Goal: Information Seeking & Learning: Learn about a topic

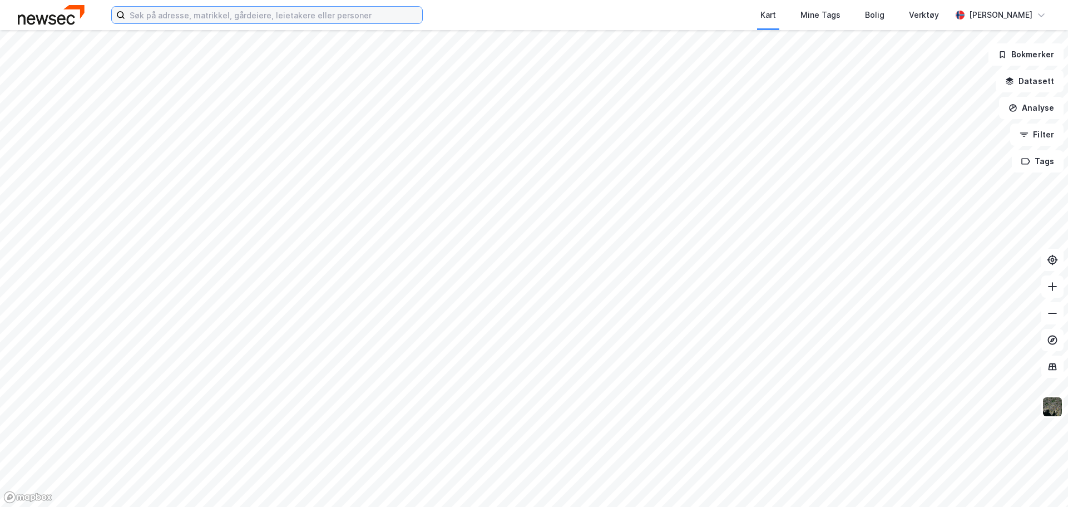
click at [277, 16] on input at bounding box center [273, 15] width 297 height 17
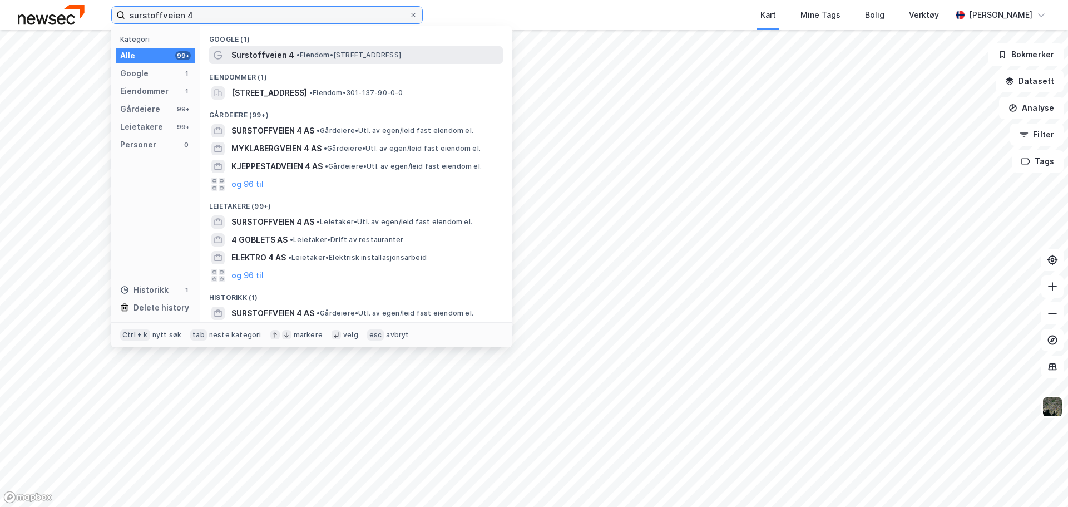
type input "surstoffveien 4"
click at [277, 58] on span "Surstoffveien 4" at bounding box center [262, 54] width 63 height 13
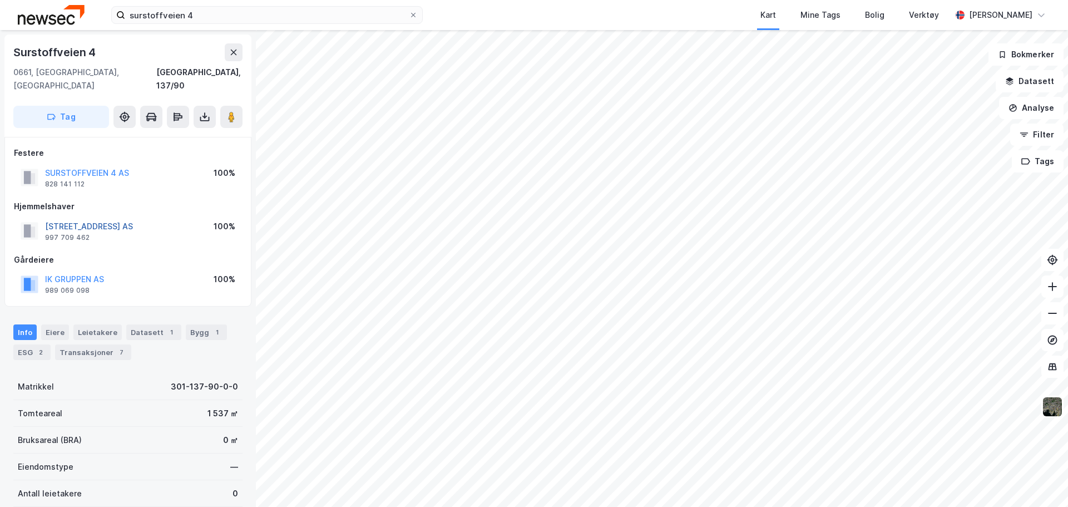
click at [0, 0] on button "[STREET_ADDRESS] AS" at bounding box center [0, 0] width 0 height 0
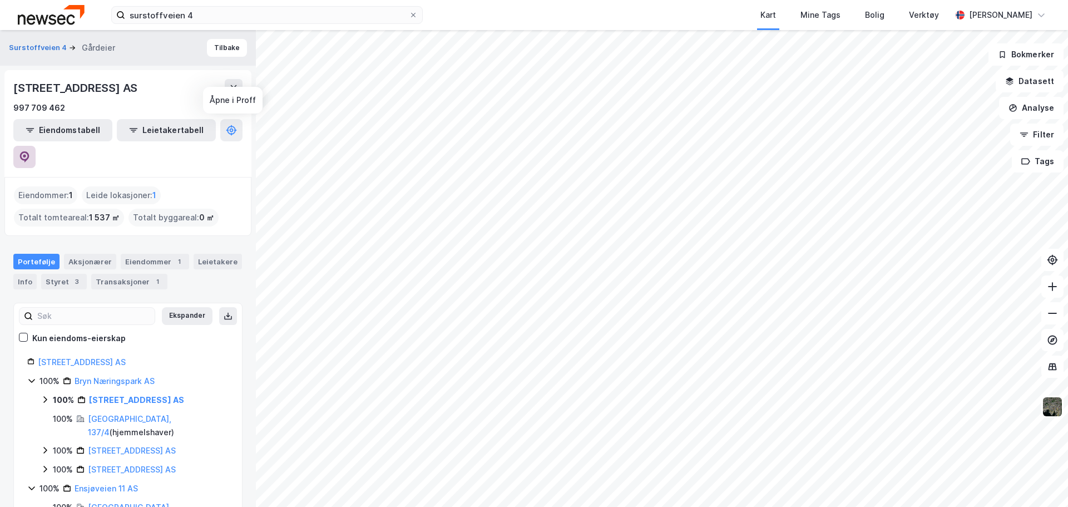
click at [36, 146] on button at bounding box center [24, 157] width 22 height 22
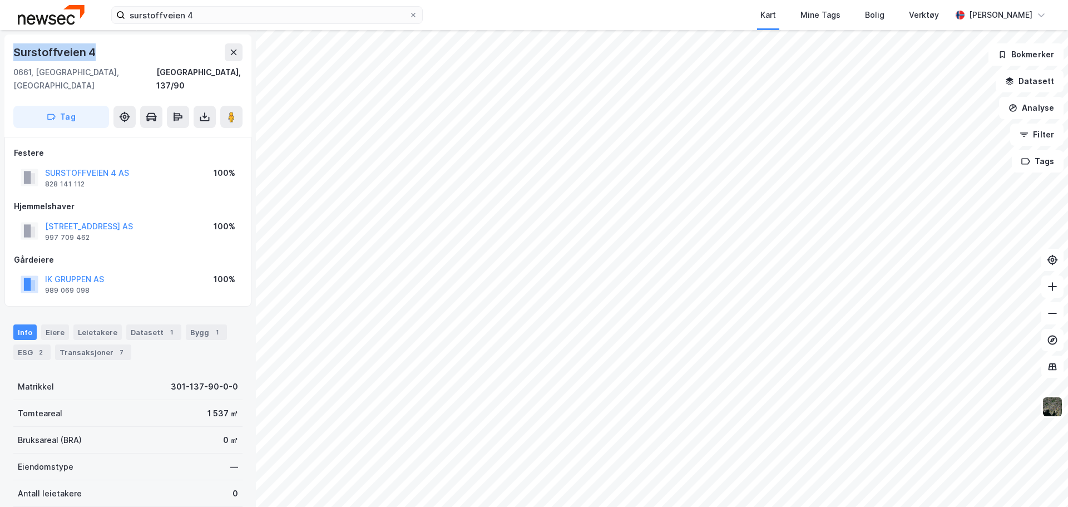
drag, startPoint x: 99, startPoint y: 51, endPoint x: 13, endPoint y: 52, distance: 85.6
click at [13, 52] on div "Surstoffveien 4" at bounding box center [127, 52] width 229 height 18
copy div "Surstoffveien 4"
click at [27, 74] on div "0661, [GEOGRAPHIC_DATA], [GEOGRAPHIC_DATA]" at bounding box center [84, 79] width 143 height 27
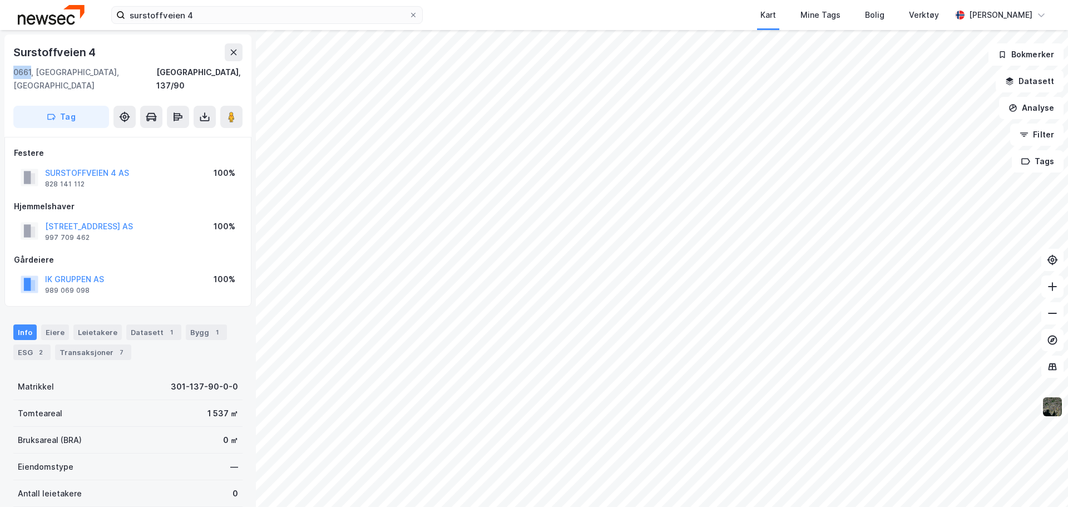
copy div "0661"
click at [68, 72] on div "0661, [GEOGRAPHIC_DATA], [GEOGRAPHIC_DATA]" at bounding box center [84, 79] width 143 height 27
copy div "[GEOGRAPHIC_DATA]"
click at [37, 346] on div "2" at bounding box center [40, 351] width 11 height 11
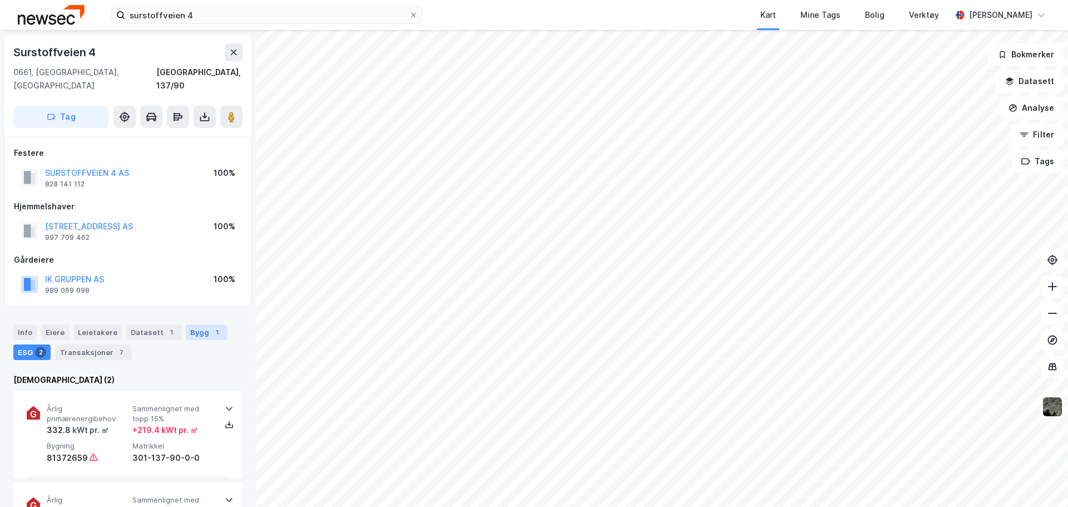
click at [211, 326] on div "1" at bounding box center [216, 331] width 11 height 11
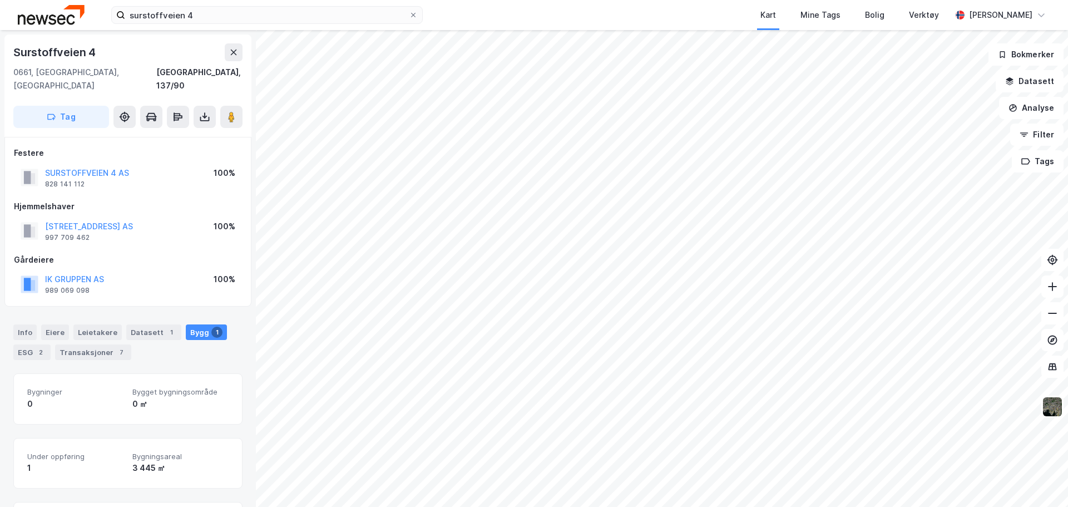
scroll to position [56, 0]
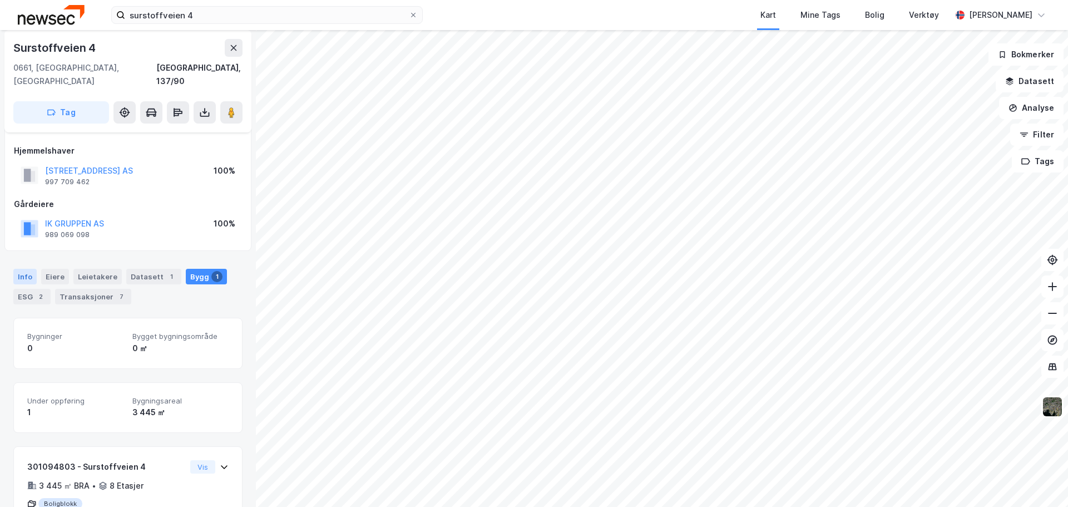
click at [31, 269] on div "Info" at bounding box center [24, 277] width 23 height 16
